Goal: Task Accomplishment & Management: Manage account settings

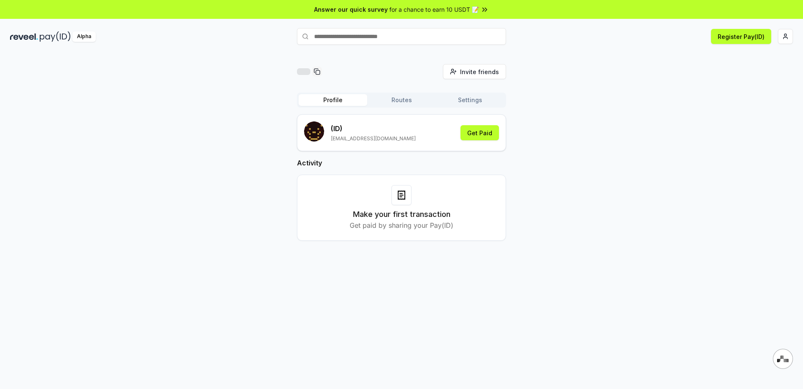
paste input "**********"
type input "**********"
click at [492, 50] on span "Register" at bounding box center [488, 52] width 28 height 13
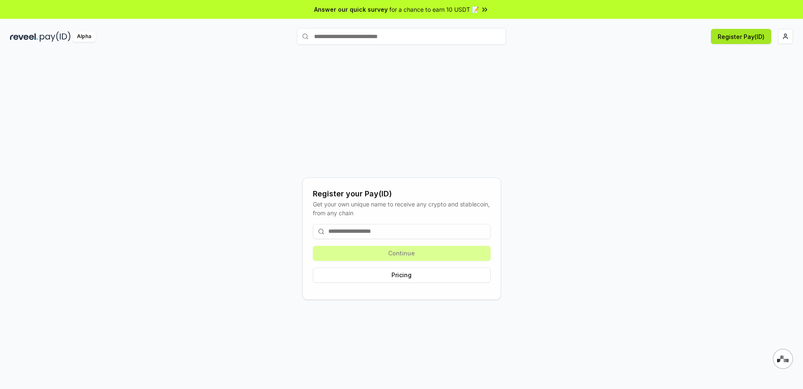
click at [751, 35] on button "Register Pay(ID)" at bounding box center [741, 36] width 60 height 15
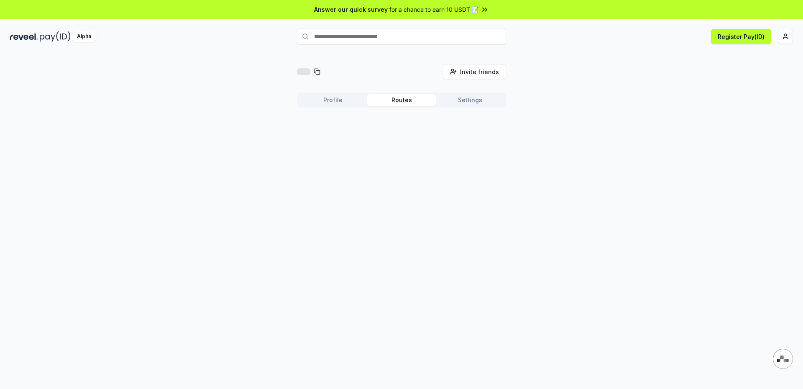
click at [402, 97] on button "Routes" at bounding box center [401, 100] width 69 height 12
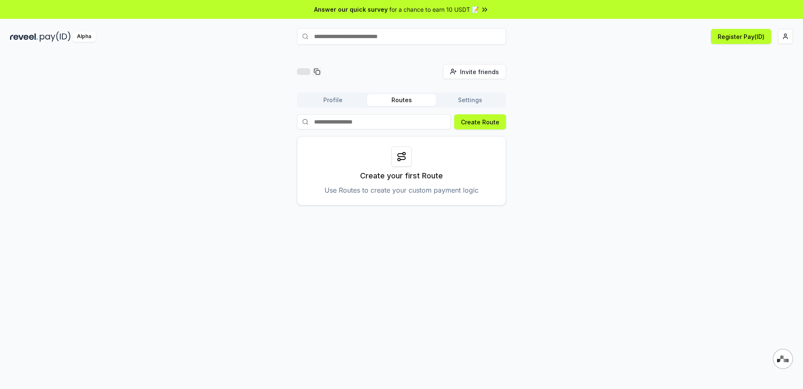
click at [470, 98] on button "Settings" at bounding box center [470, 100] width 69 height 12
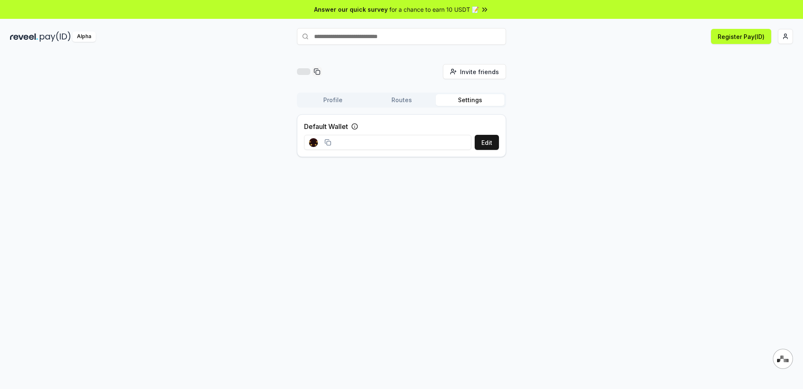
click at [784, 44] on div "Alpha Register Pay(ID)" at bounding box center [401, 37] width 803 height 22
click at [784, 37] on html "Answer our quick survey for a chance to earn 10 USDT 📝 Alpha Register Pay(ID) I…" at bounding box center [401, 194] width 803 height 389
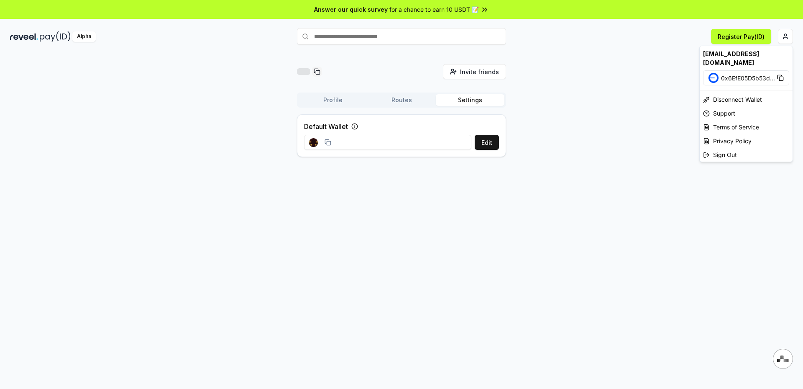
click at [586, 44] on html "Answer our quick survey for a chance to earn 10 USDT 📝 Alpha Register Pay(ID) I…" at bounding box center [401, 194] width 803 height 389
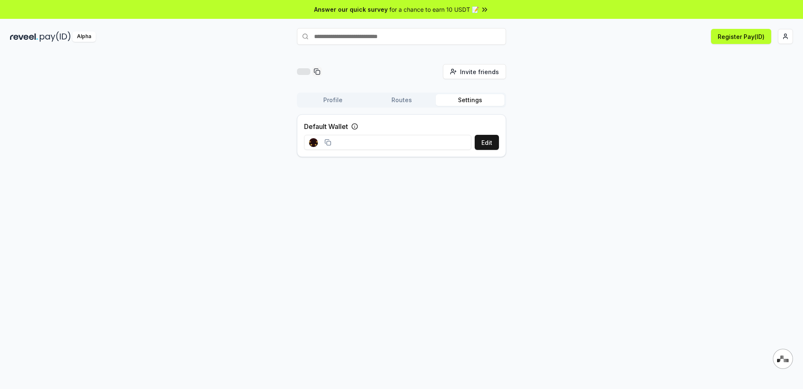
click at [31, 37] on img at bounding box center [24, 36] width 28 height 10
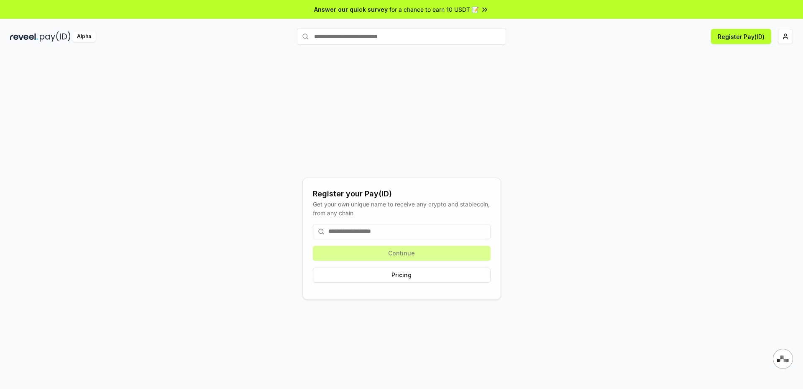
click at [82, 38] on div "Alpha" at bounding box center [83, 36] width 23 height 10
click at [485, 8] on icon at bounding box center [486, 9] width 2 height 3
click at [43, 32] on img at bounding box center [55, 36] width 31 height 10
click at [79, 38] on div "Alpha" at bounding box center [83, 36] width 23 height 10
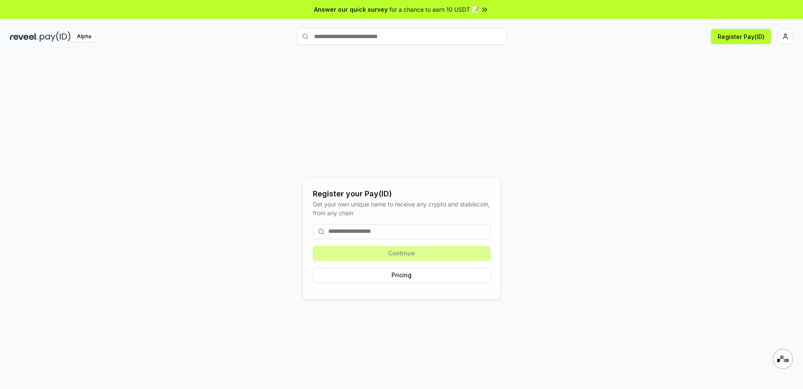
click at [376, 234] on input at bounding box center [402, 231] width 178 height 15
paste input "**********"
type input "**********"
click at [760, 40] on button "Register Pay(ID)" at bounding box center [741, 36] width 60 height 15
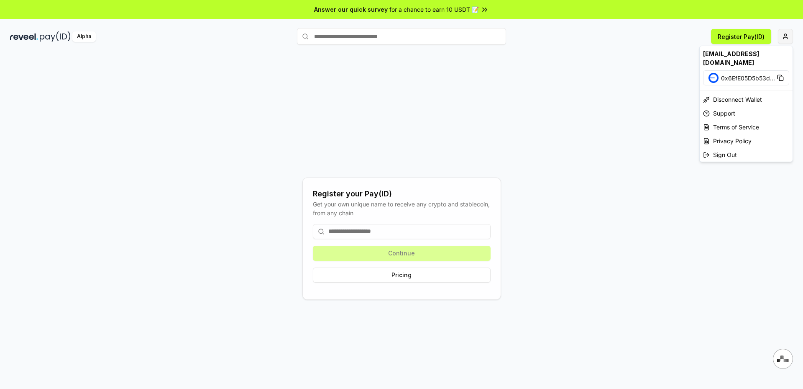
click at [787, 36] on html "Answer our quick survey for a chance to earn 10 USDT 📝 Alpha Register Pay(ID) R…" at bounding box center [401, 194] width 803 height 389
click at [551, 80] on html "Answer our quick survey for a chance to earn 10 USDT 📝 Alpha Register Pay(ID) R…" at bounding box center [401, 194] width 803 height 389
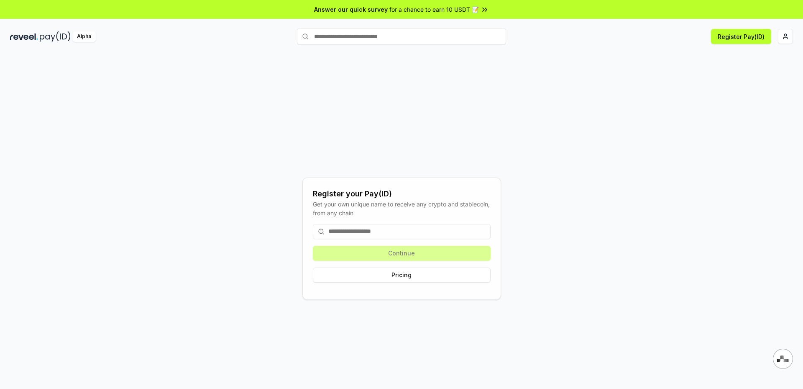
click at [51, 34] on img at bounding box center [55, 36] width 31 height 10
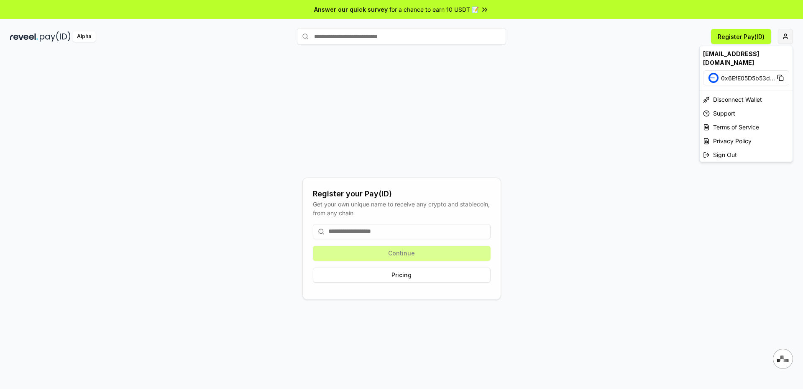
click at [784, 40] on html "Answer our quick survey for a chance to earn 10 USDT 📝 Alpha Register Pay(ID) R…" at bounding box center [401, 194] width 803 height 389
click at [737, 50] on div "[EMAIL_ADDRESS][DOMAIN_NAME]" at bounding box center [746, 58] width 93 height 24
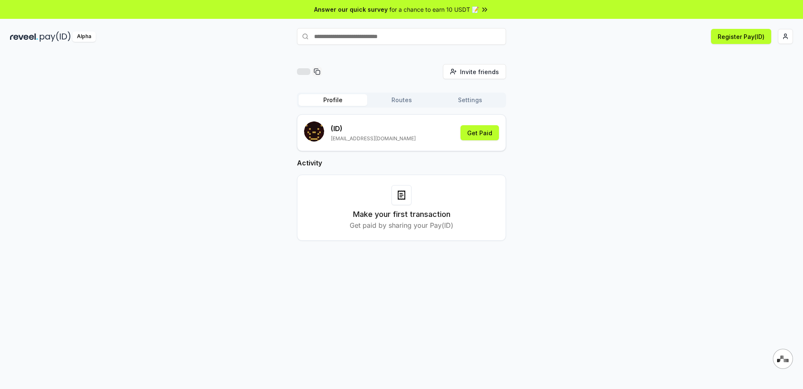
click at [384, 182] on div "Make your first transaction Get paid by sharing your Pay(ID)" at bounding box center [401, 207] width 209 height 66
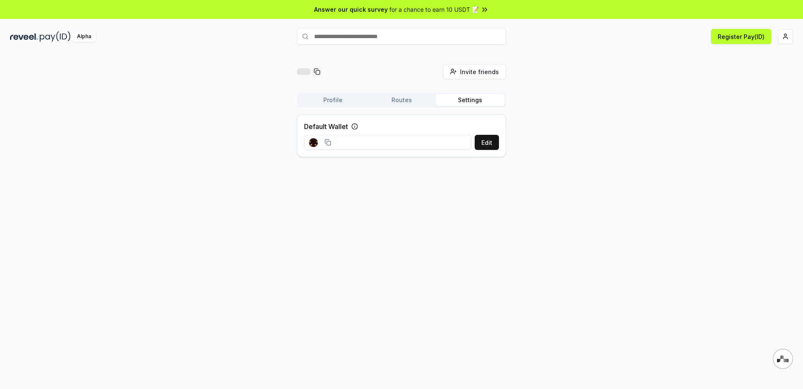
click at [464, 98] on button "Settings" at bounding box center [470, 100] width 69 height 12
click at [421, 100] on button "Routes" at bounding box center [401, 100] width 69 height 12
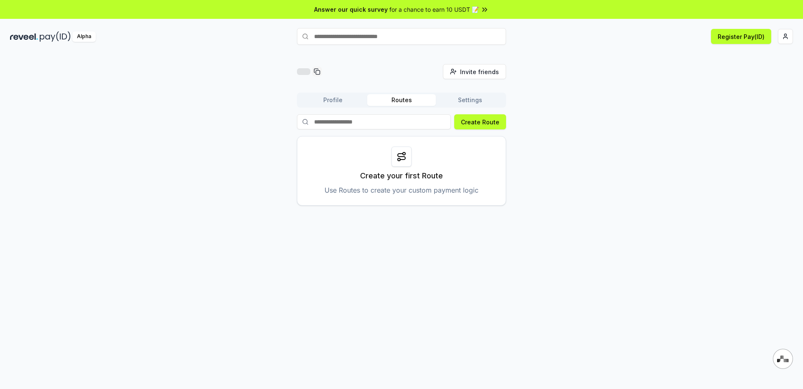
click at [343, 104] on button "Profile" at bounding box center [333, 100] width 69 height 12
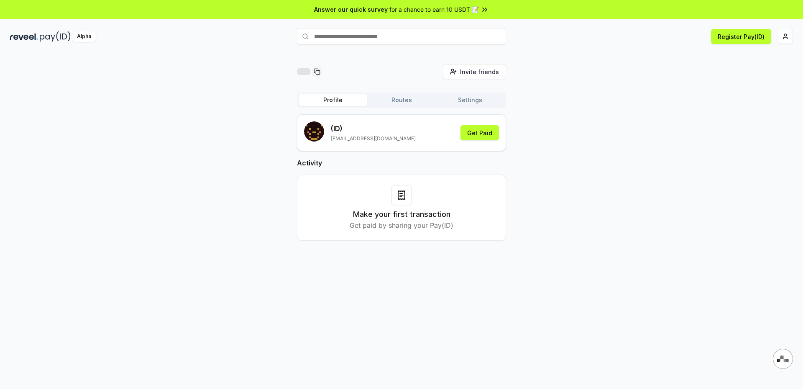
click at [409, 106] on div "Profile Routes Settings" at bounding box center [401, 99] width 209 height 15
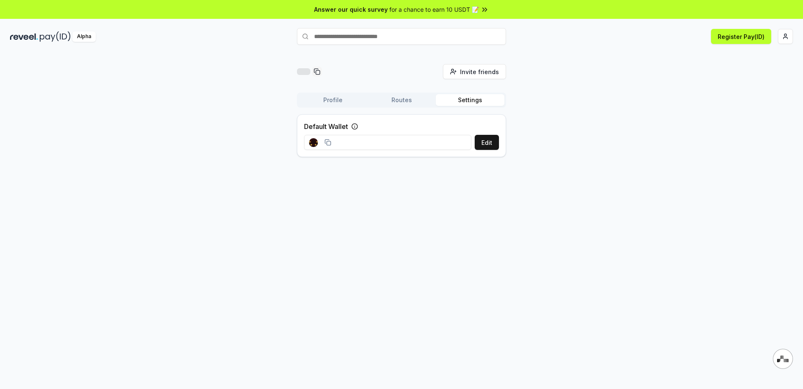
click at [476, 94] on button "Settings" at bounding box center [470, 100] width 69 height 12
click at [789, 36] on html "Answer our quick survey for a chance to earn 10 USDT 📝 Alpha Register Pay(ID) I…" at bounding box center [401, 194] width 803 height 389
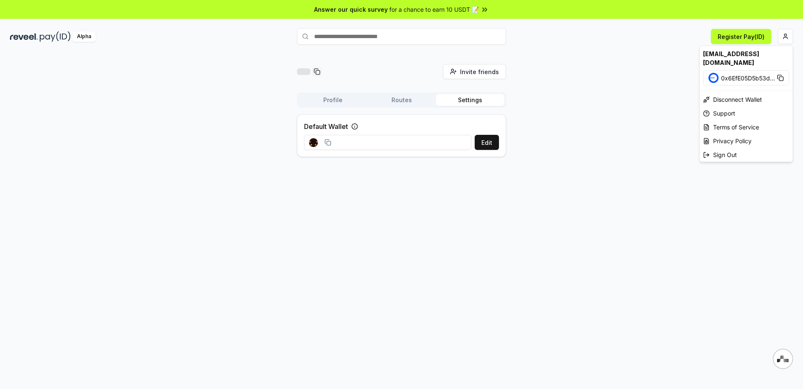
click at [733, 38] on html "Answer our quick survey for a chance to earn 10 USDT 📝 Alpha Register Pay(ID) I…" at bounding box center [401, 194] width 803 height 389
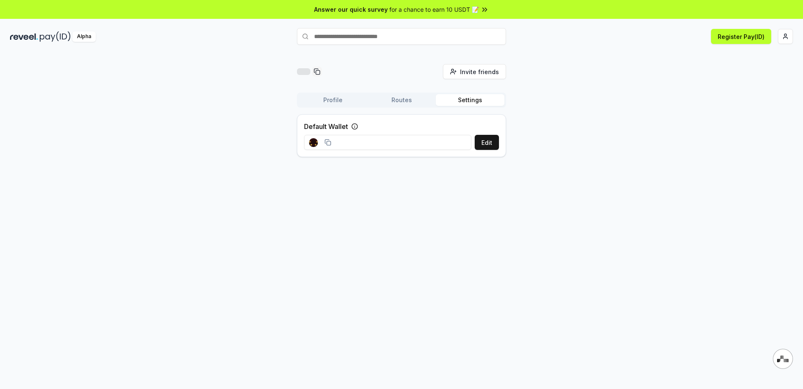
click at [574, 67] on div "Invite friends Invite Profile Routes Settings Default Wallet Edit" at bounding box center [401, 114] width 783 height 100
click at [396, 136] on input at bounding box center [387, 142] width 167 height 15
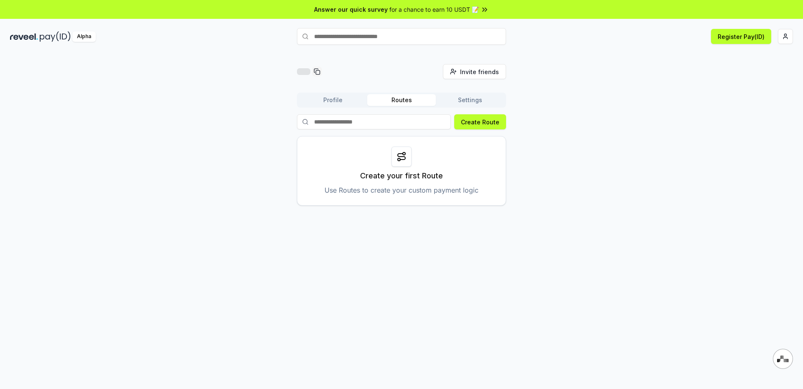
click at [395, 97] on button "Routes" at bounding box center [401, 100] width 69 height 12
click at [423, 157] on div "Create your first Route Use Routes to create your custom payment logic" at bounding box center [401, 170] width 209 height 69
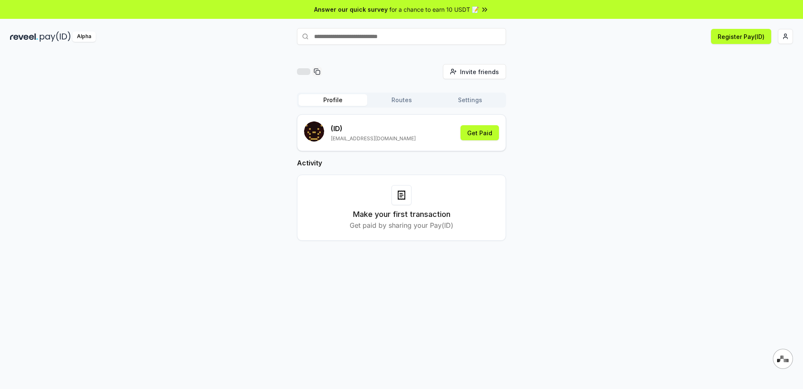
click at [339, 100] on button "Profile" at bounding box center [333, 100] width 69 height 12
click at [353, 137] on p "[EMAIL_ADDRESS][DOMAIN_NAME]" at bounding box center [373, 138] width 85 height 7
click at [393, 125] on div "(ID) pgdglandrij@gmail.com Get Paid" at bounding box center [401, 132] width 195 height 23
click at [486, 136] on button "Get Paid" at bounding box center [480, 132] width 38 height 15
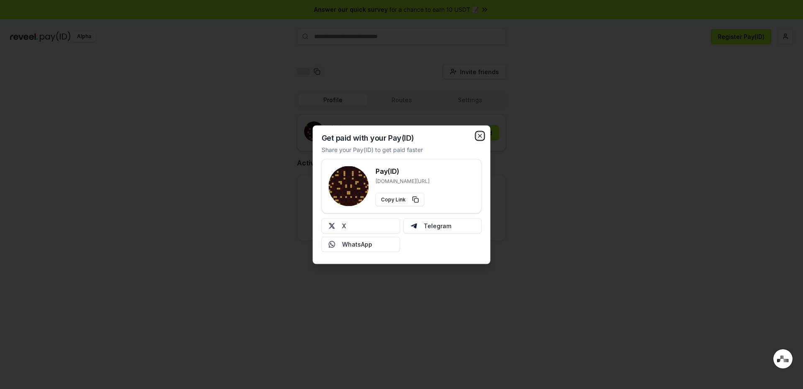
click at [479, 136] on icon "button" at bounding box center [480, 135] width 7 height 7
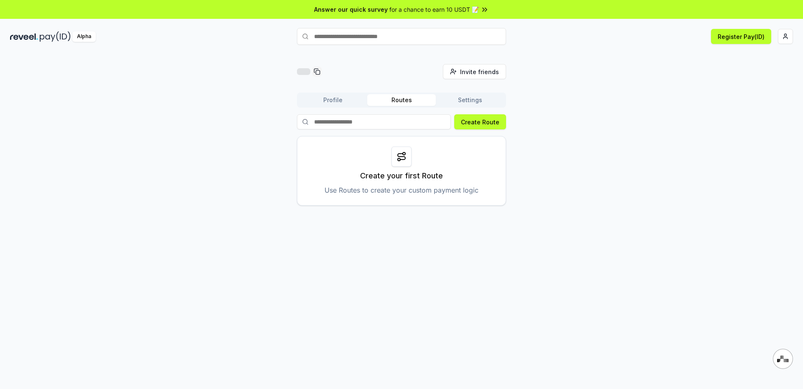
click at [399, 100] on button "Routes" at bounding box center [401, 100] width 69 height 12
click at [743, 34] on button "Register Pay(ID)" at bounding box center [741, 36] width 60 height 15
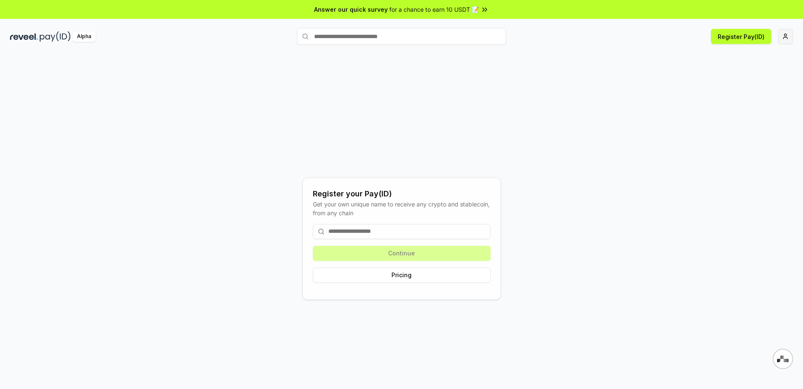
click at [787, 32] on html "Answer our quick survey for a chance to earn 10 USDT 📝 Alpha Register Pay(ID) R…" at bounding box center [401, 194] width 803 height 389
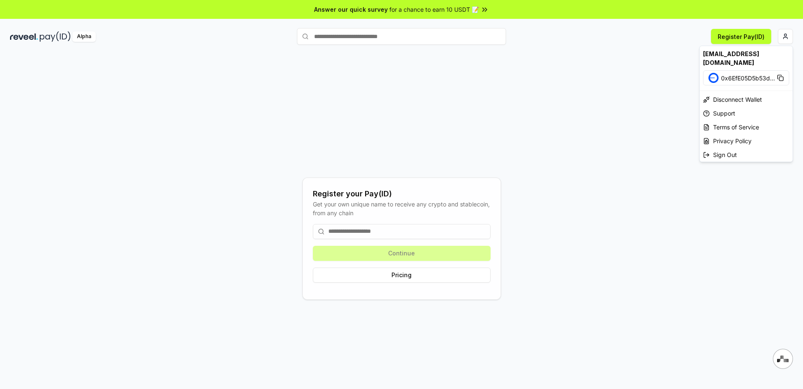
click at [477, 97] on html "Answer our quick survey for a chance to earn 10 USDT 📝 Alpha Register Pay(ID) R…" at bounding box center [401, 194] width 803 height 389
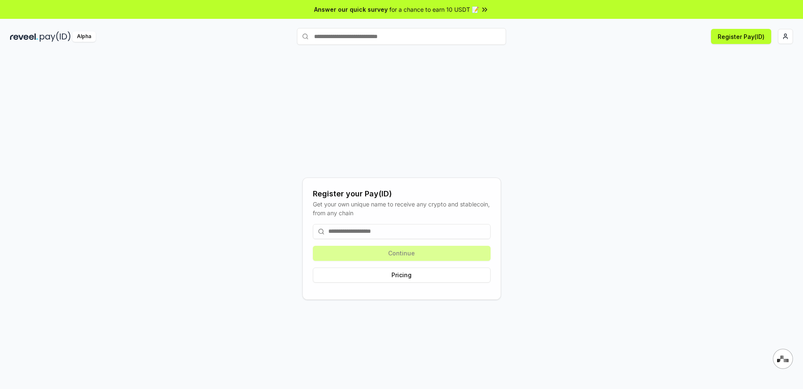
click at [29, 33] on img at bounding box center [24, 36] width 28 height 10
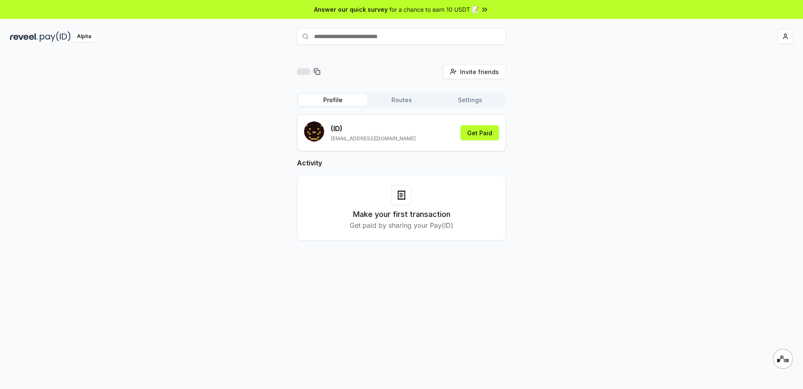
click at [364, 136] on p "[EMAIL_ADDRESS][DOMAIN_NAME]" at bounding box center [373, 138] width 85 height 7
click at [478, 132] on button "Get Paid" at bounding box center [480, 132] width 38 height 15
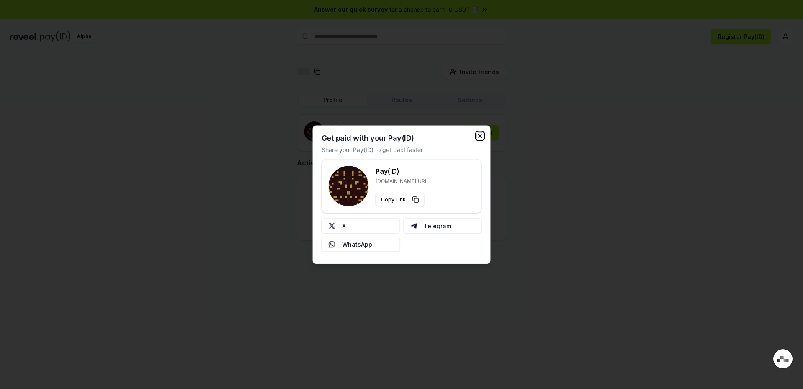
click at [477, 138] on icon "button" at bounding box center [480, 135] width 7 height 7
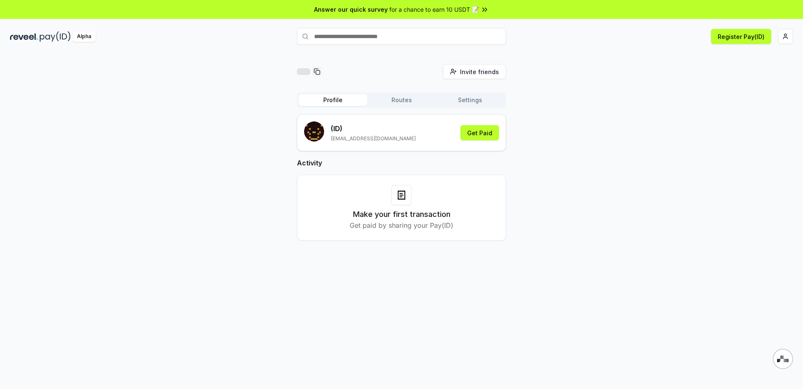
click at [394, 97] on button "Routes" at bounding box center [401, 100] width 69 height 12
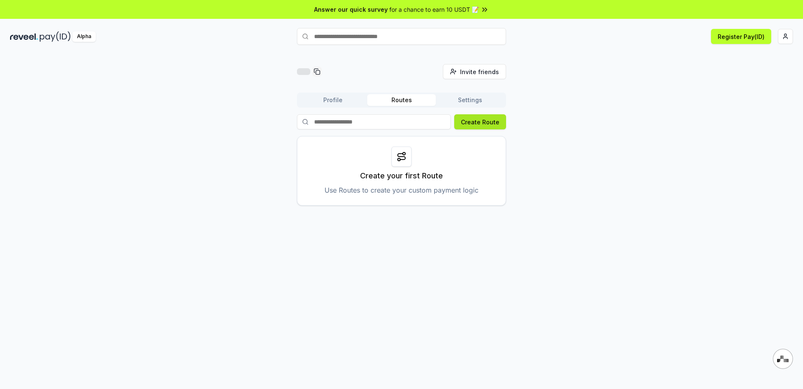
click at [478, 122] on button "Create Route" at bounding box center [480, 121] width 52 height 15
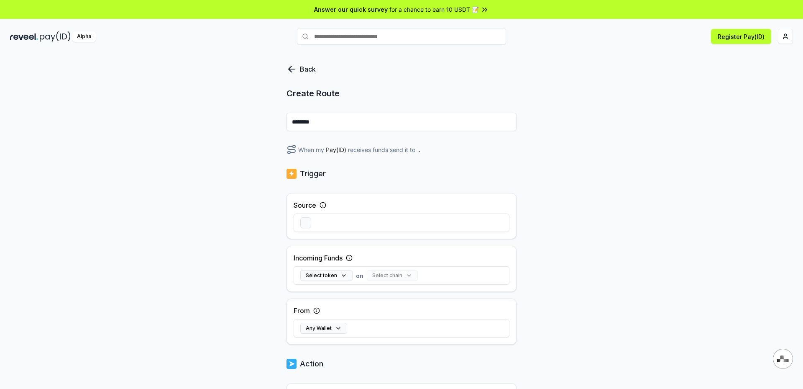
click at [292, 66] on icon at bounding box center [290, 69] width 3 height 6
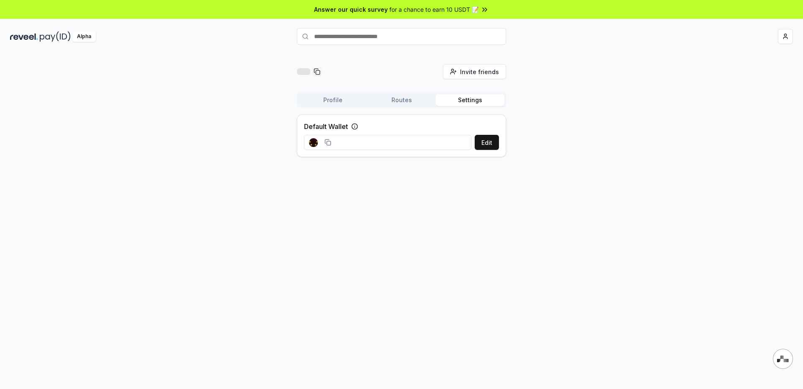
click at [476, 101] on button "Settings" at bounding box center [470, 100] width 69 height 12
click at [490, 142] on button "Edit" at bounding box center [487, 142] width 24 height 15
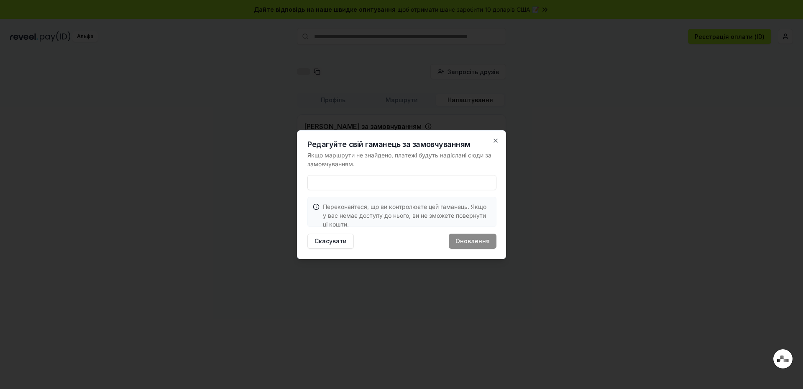
click at [371, 194] on div "Редагуйте свій гаманець за замовчуванням Якщо маршрути не знайдено, платежі буд…" at bounding box center [401, 194] width 209 height 129
click at [497, 141] on icon "button" at bounding box center [495, 140] width 7 height 7
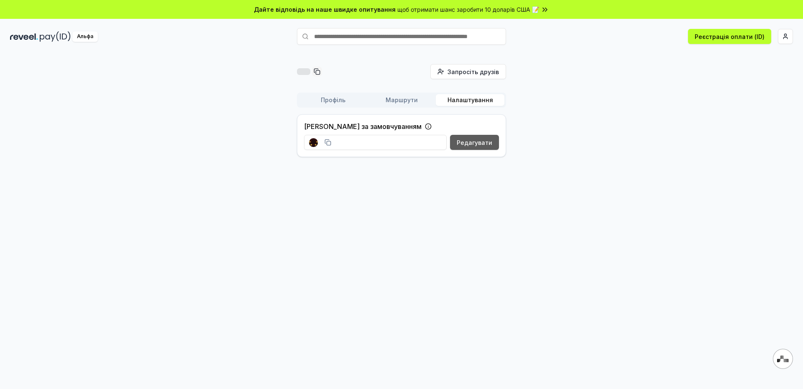
click at [483, 139] on font "Редагувати" at bounding box center [475, 142] width 36 height 7
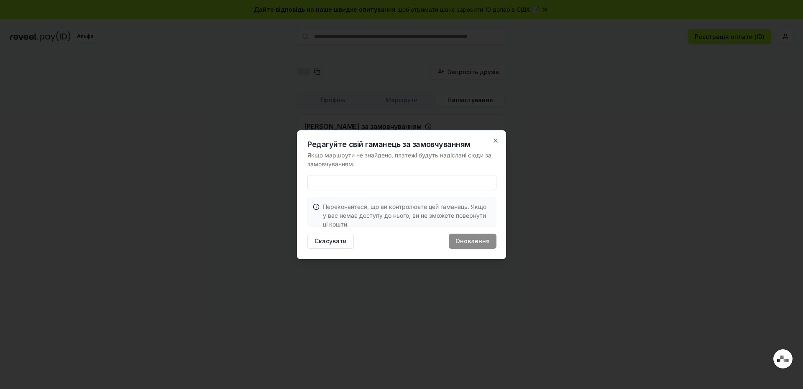
paste input "**********"
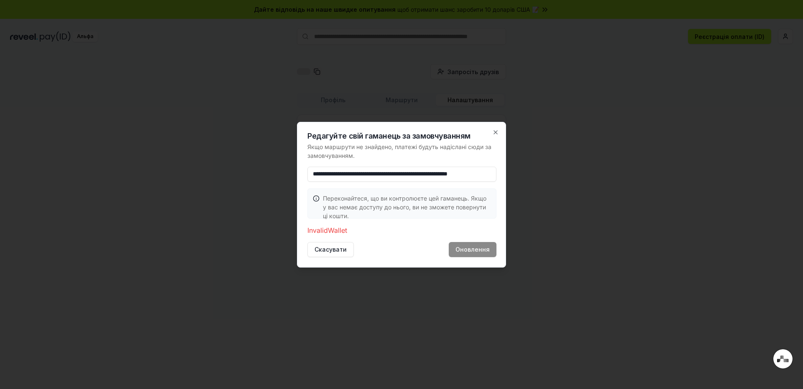
scroll to position [0, 46]
click at [487, 179] on input "**********" at bounding box center [401, 174] width 189 height 15
type input "**********"
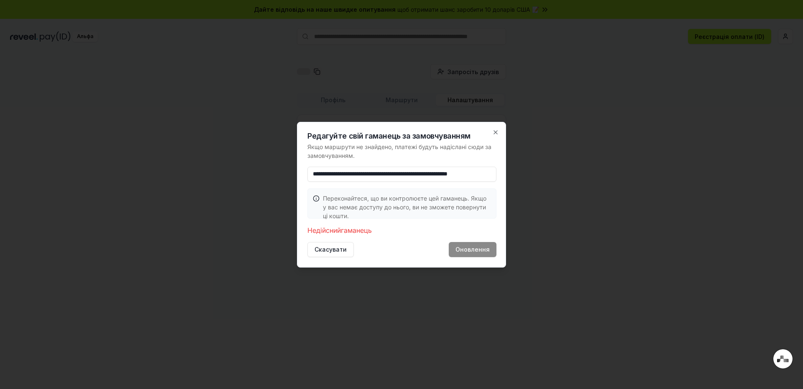
scroll to position [0, 0]
click at [494, 134] on icon "button" at bounding box center [495, 132] width 7 height 7
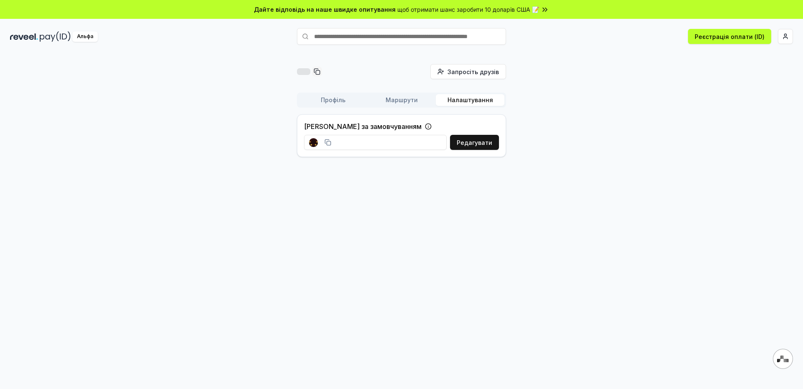
click at [74, 33] on div "Альфа" at bounding box center [85, 36] width 26 height 10
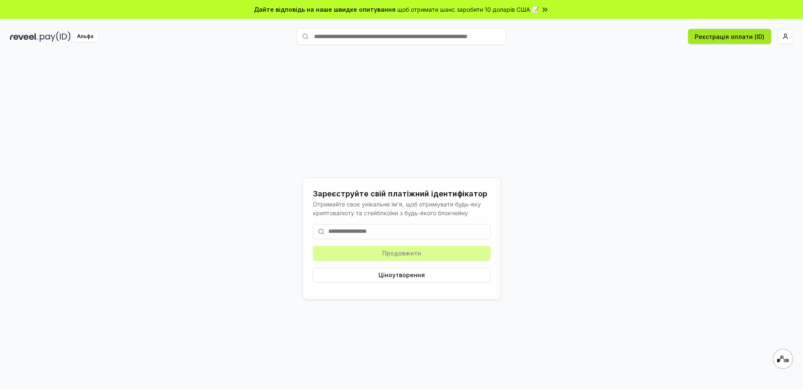
click at [755, 36] on font "Реєстрація оплати (ID)" at bounding box center [730, 36] width 70 height 7
click at [789, 34] on html "Дайте відповідь на наше швидке опитування щоб отримати шанс заробити 10 доларів…" at bounding box center [401, 194] width 803 height 389
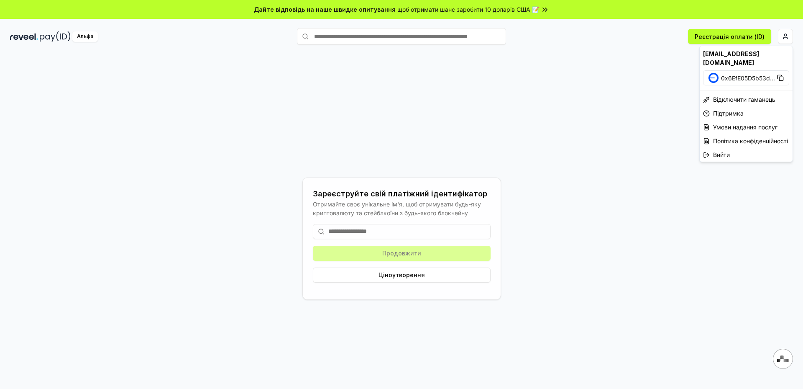
click at [764, 74] on font "0x6EfE05D5b53d" at bounding box center [745, 77] width 49 height 7
click at [545, 77] on html "Дайте відповідь на наше швидке опитування щоб отримати шанс заробити 10 доларів…" at bounding box center [401, 194] width 803 height 389
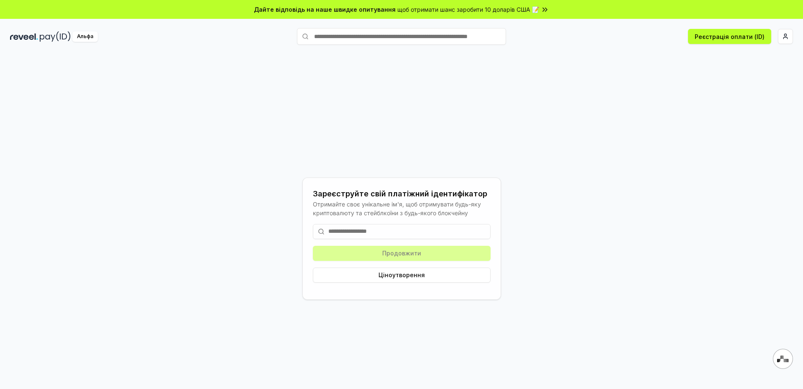
click at [54, 35] on img at bounding box center [55, 36] width 31 height 10
click at [13, 35] on img at bounding box center [24, 36] width 28 height 10
click at [20, 33] on img at bounding box center [24, 36] width 28 height 10
click at [451, 38] on input "text" at bounding box center [401, 36] width 209 height 17
type input "**********"
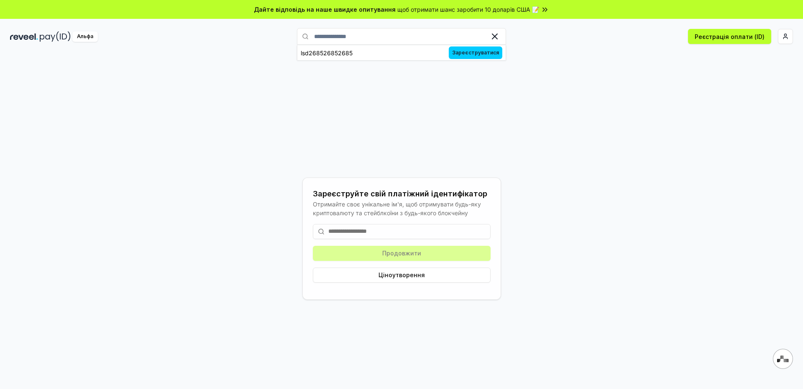
click at [496, 36] on icon at bounding box center [495, 36] width 10 height 10
click at [34, 36] on img at bounding box center [24, 36] width 28 height 10
click at [89, 37] on font "Альфа" at bounding box center [85, 36] width 16 height 6
click at [784, 41] on html "Дайте відповідь на наше швидке опитування щоб отримати шанс заробити 10 доларів…" at bounding box center [401, 194] width 803 height 389
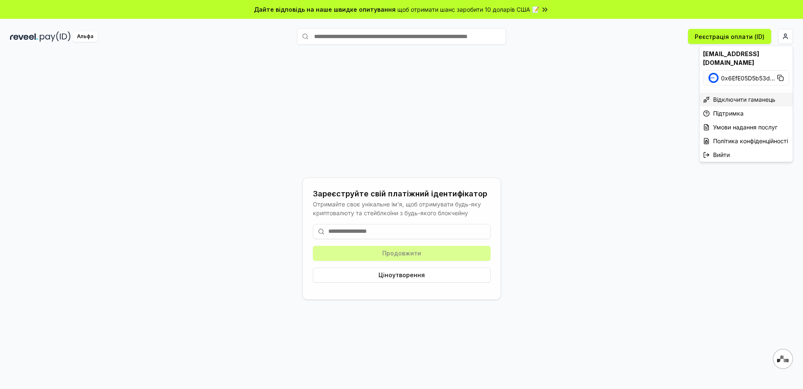
click at [748, 96] on font "Відключити гаманець" at bounding box center [744, 99] width 62 height 7
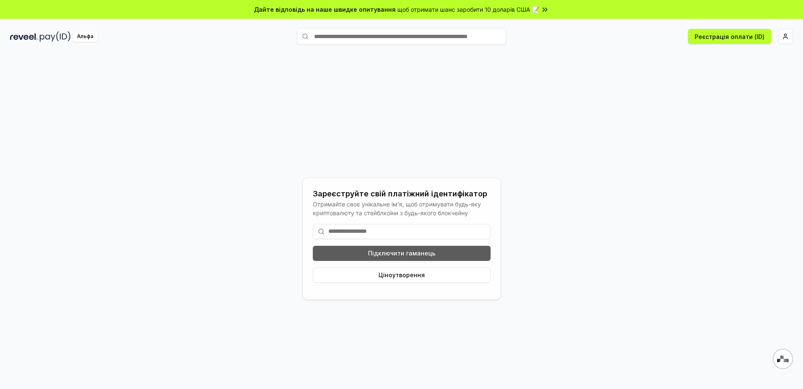
click at [392, 254] on font "Підключити гаманець" at bounding box center [401, 252] width 67 height 7
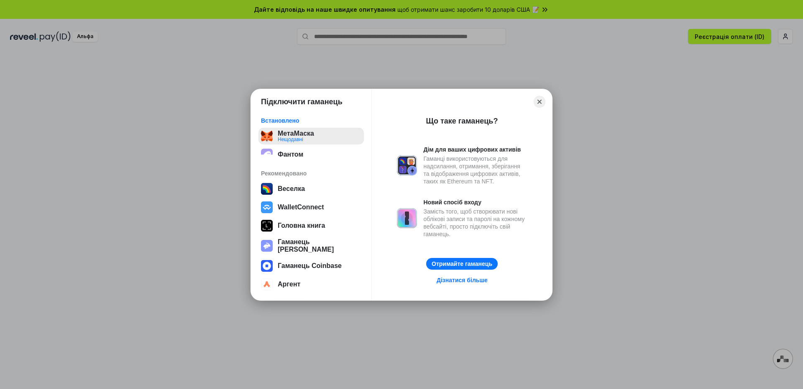
click at [309, 137] on button "МетаМаска Нещодавні" at bounding box center [311, 136] width 105 height 17
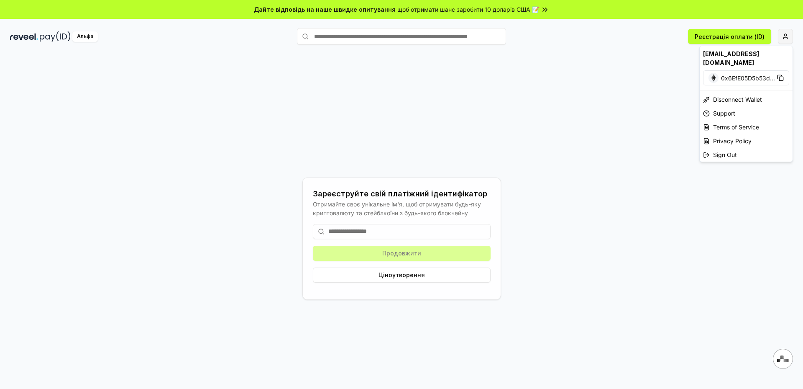
click at [787, 37] on html "Дайте відповідь на наше швидке опитування щоб отримати шанс заробити 10 доларів…" at bounding box center [401, 194] width 803 height 389
click at [726, 151] on font "Вийти" at bounding box center [721, 154] width 17 height 7
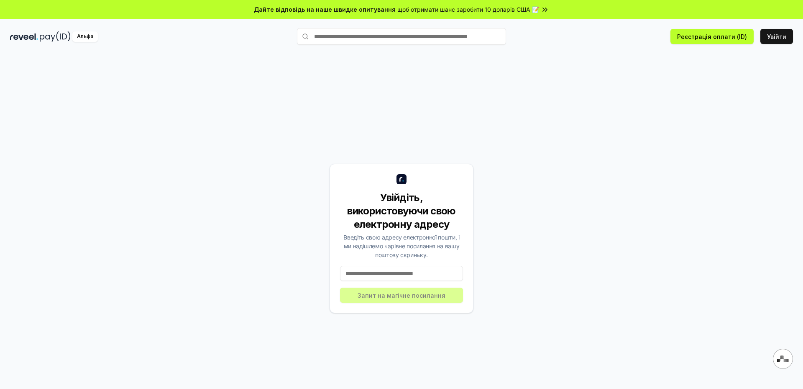
click at [414, 269] on input at bounding box center [401, 273] width 123 height 15
click at [385, 275] on input at bounding box center [401, 273] width 123 height 15
paste input "**********"
type input "**********"
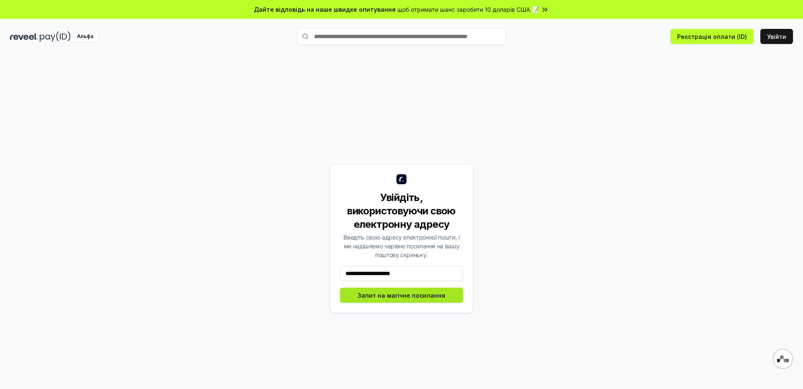
click at [418, 300] on button "Запит на магічне посилання" at bounding box center [401, 294] width 123 height 15
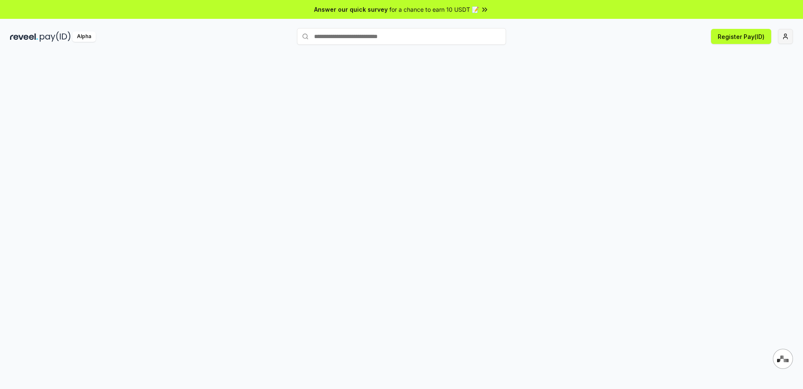
click at [789, 38] on html "Answer our quick survey for a chance to earn 10 USDT 📝 Alpha Register Pay(ID) Q…" at bounding box center [401, 194] width 803 height 389
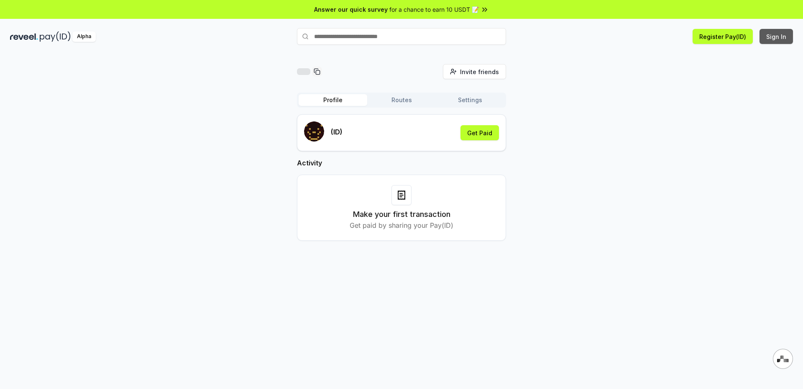
click at [783, 39] on button "Sign In" at bounding box center [776, 36] width 33 height 15
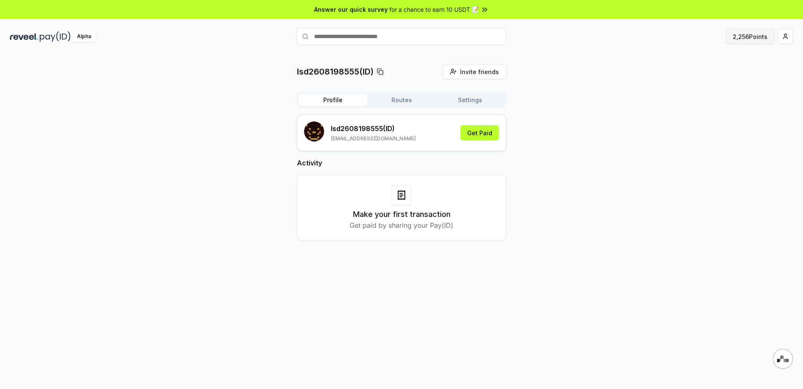
click at [754, 35] on button "2,256 Points" at bounding box center [750, 36] width 49 height 15
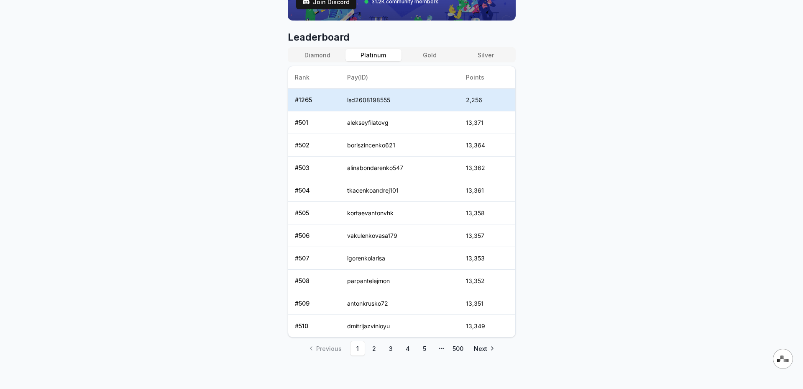
scroll to position [334, 0]
click at [429, 55] on button "Gold" at bounding box center [430, 55] width 56 height 12
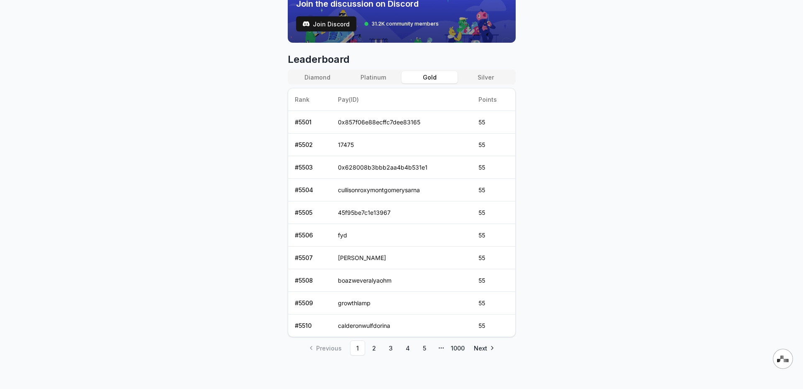
click at [364, 78] on button "Platinum" at bounding box center [374, 77] width 56 height 12
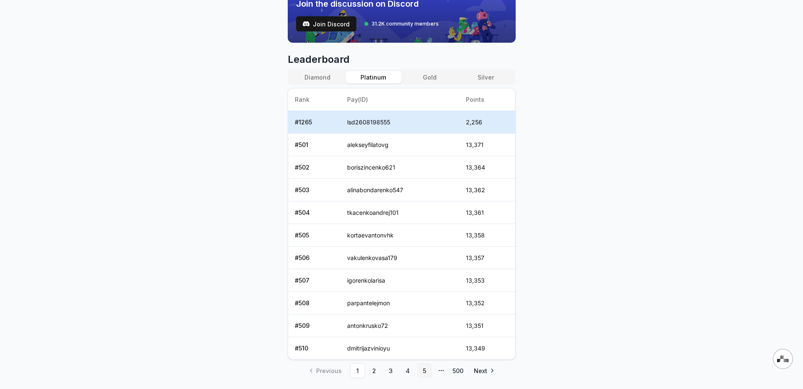
click at [423, 375] on link "5" at bounding box center [424, 370] width 15 height 15
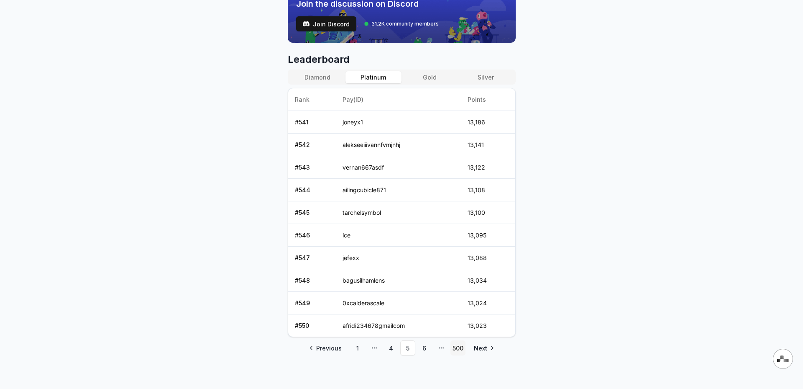
click at [451, 349] on link "500" at bounding box center [458, 347] width 15 height 15
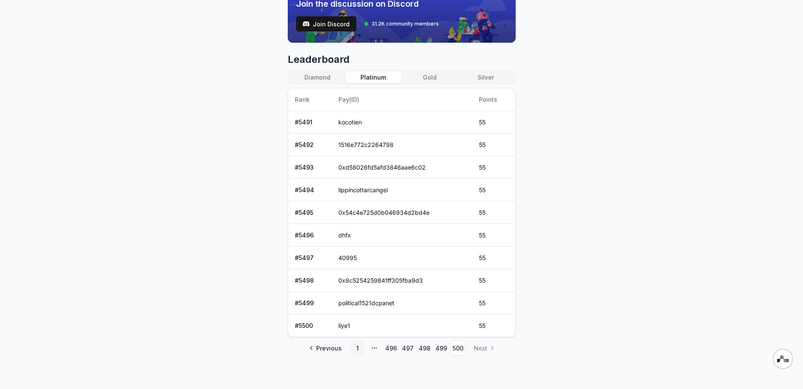
click at [360, 348] on link "1" at bounding box center [357, 347] width 15 height 15
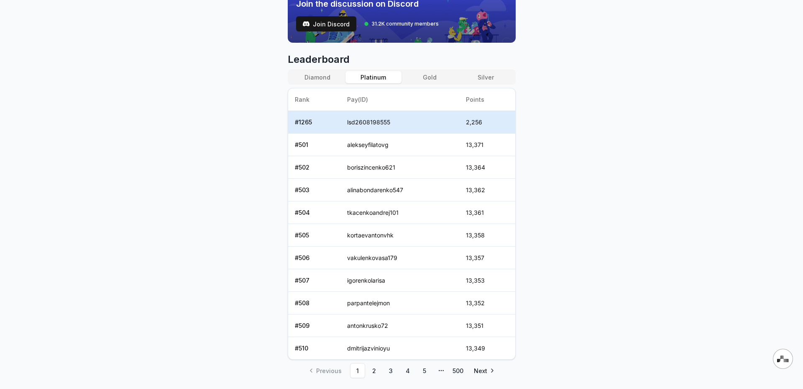
click at [436, 369] on span "More pages" at bounding box center [441, 370] width 15 height 15
click at [441, 370] on circle "pagination" at bounding box center [441, 370] width 0 height 0
click at [424, 369] on link "5" at bounding box center [424, 370] width 15 height 15
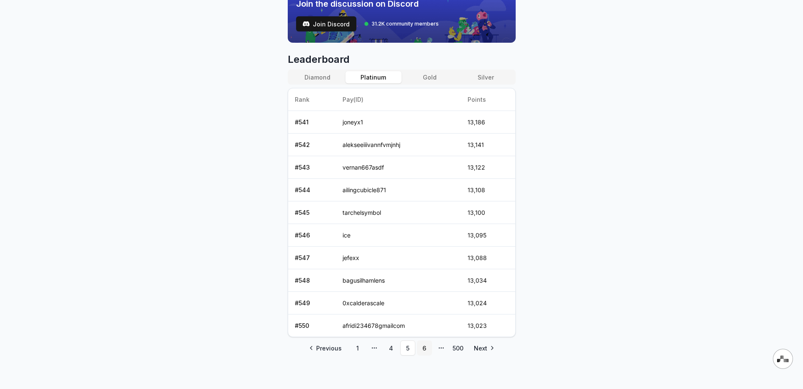
click at [426, 345] on link "6" at bounding box center [424, 347] width 15 height 15
click at [423, 345] on link "7" at bounding box center [424, 347] width 15 height 15
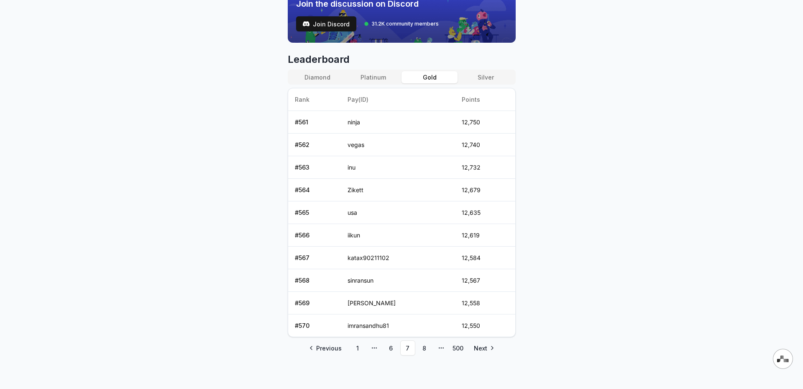
click at [431, 74] on button "Gold" at bounding box center [430, 77] width 56 height 12
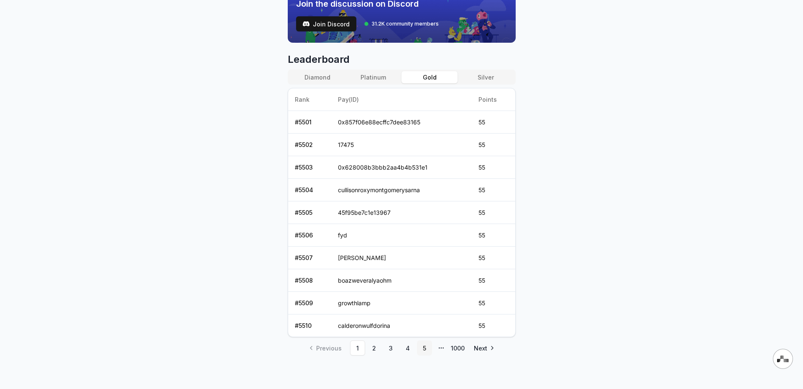
click at [425, 348] on link "5" at bounding box center [424, 347] width 15 height 15
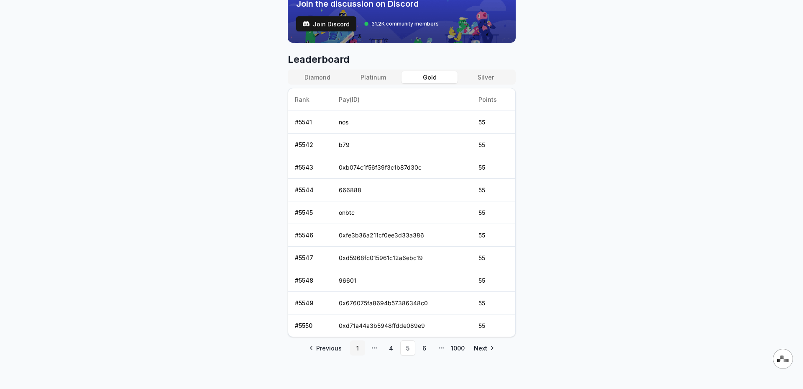
click at [359, 348] on link "1" at bounding box center [357, 347] width 15 height 15
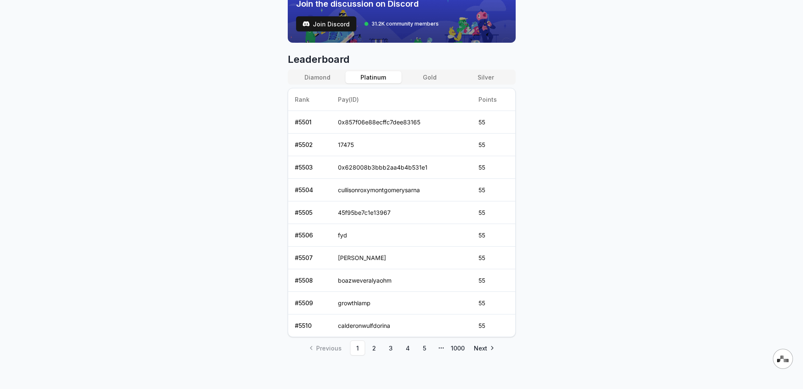
click at [378, 77] on button "Platinum" at bounding box center [374, 77] width 56 height 12
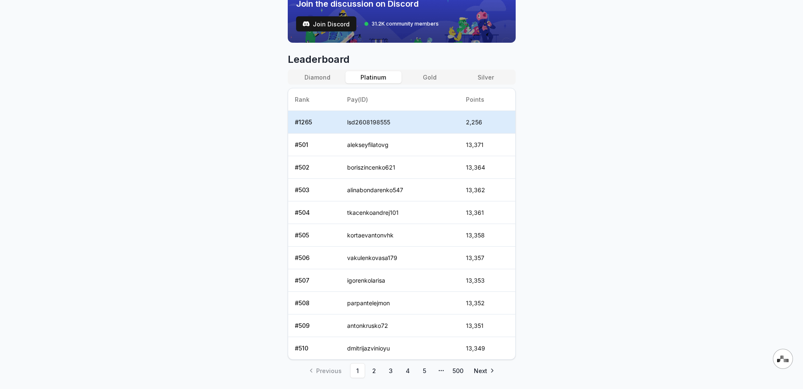
click at [441, 368] on icon "pagination" at bounding box center [441, 370] width 7 height 7
click at [459, 372] on link "500" at bounding box center [458, 370] width 15 height 15
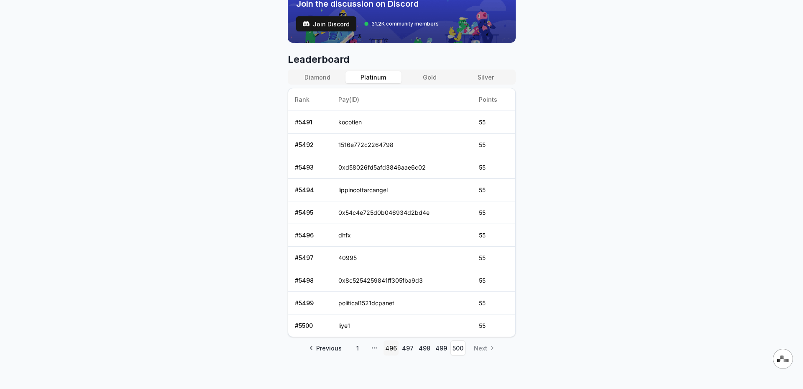
click at [394, 348] on link "496" at bounding box center [391, 347] width 15 height 15
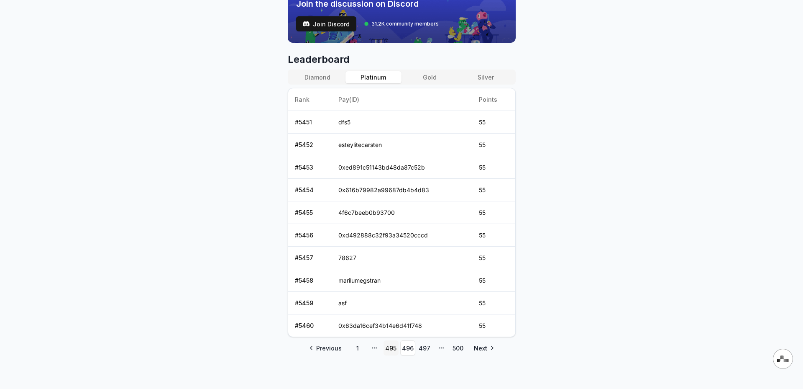
click at [393, 348] on link "495" at bounding box center [391, 347] width 15 height 15
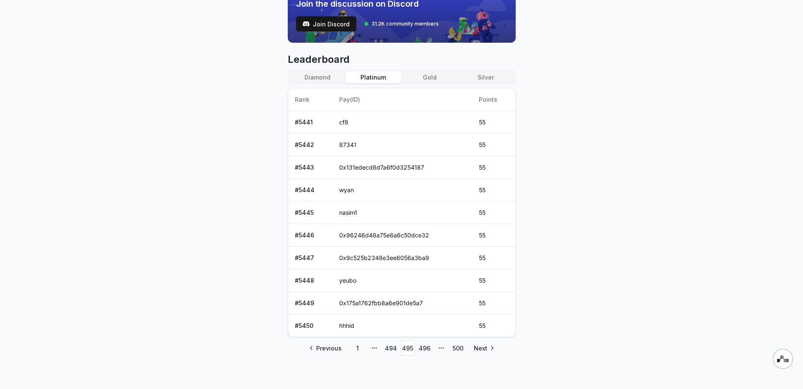
click at [372, 346] on icon "pagination" at bounding box center [374, 347] width 7 height 7
click at [320, 79] on button "Diamond" at bounding box center [318, 77] width 56 height 12
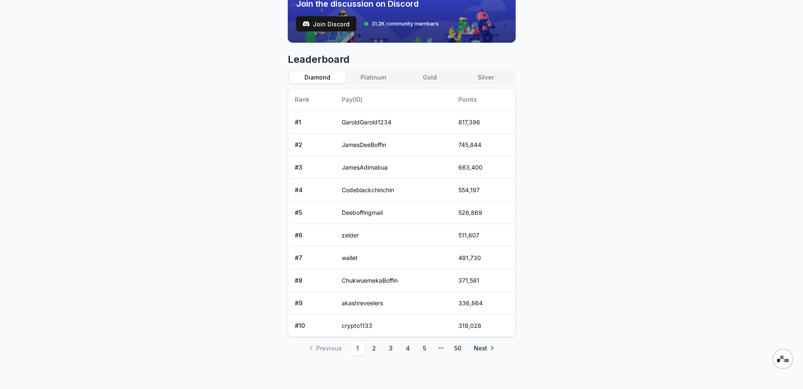
click at [495, 78] on button "Silver" at bounding box center [486, 77] width 56 height 12
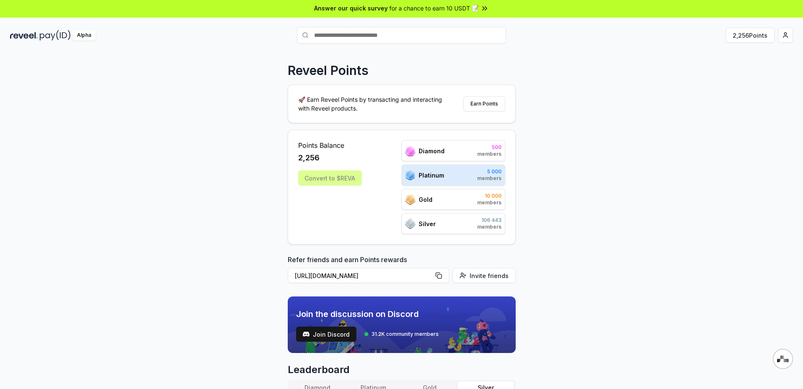
scroll to position [0, 0]
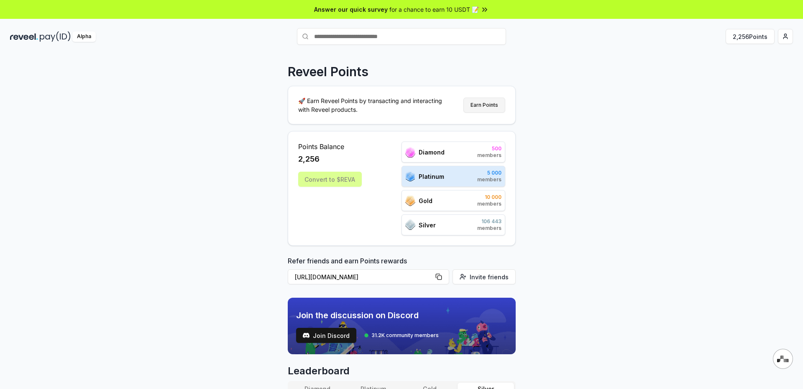
click at [494, 101] on button "Earn Points" at bounding box center [485, 104] width 42 height 15
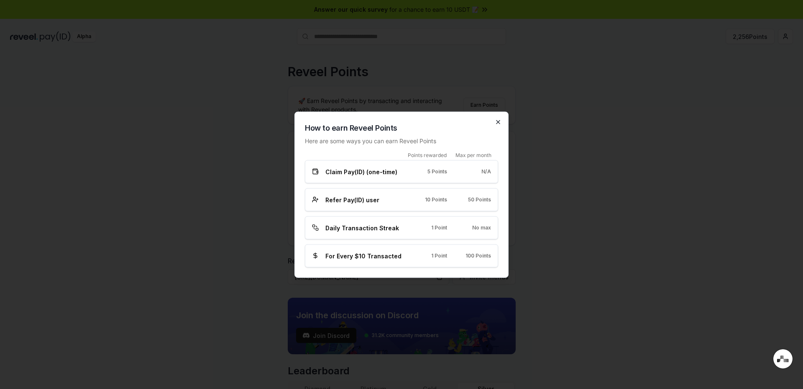
click at [496, 124] on icon "button" at bounding box center [498, 121] width 7 height 7
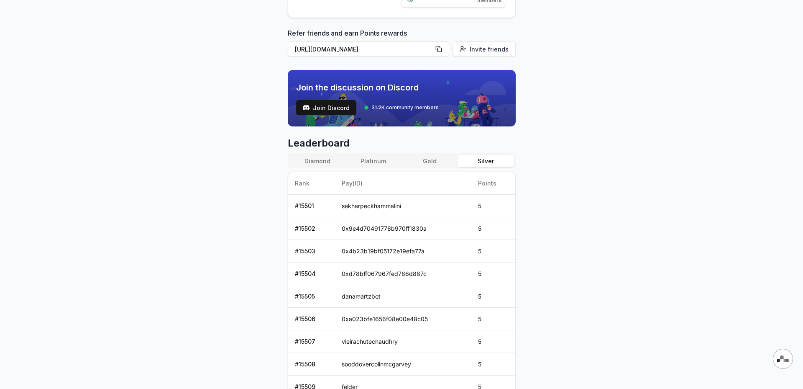
scroll to position [293, 0]
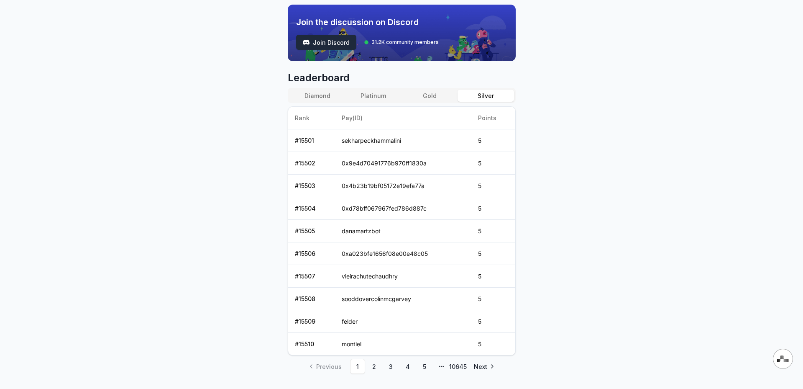
click at [330, 45] on span "Join Discord" at bounding box center [331, 42] width 37 height 9
